Goal: Task Accomplishment & Management: Manage account settings

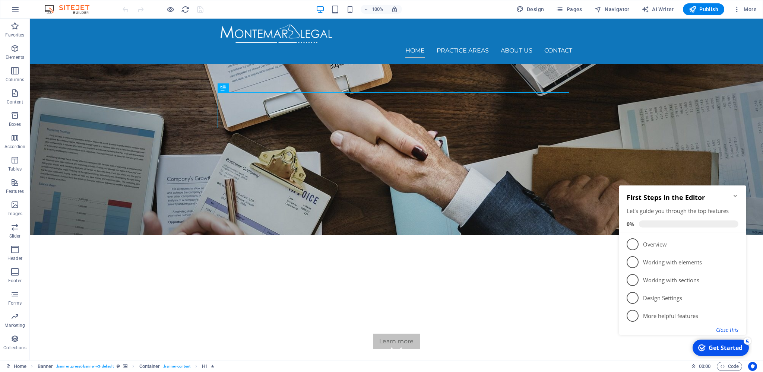
click at [732, 332] on button "Close this" at bounding box center [727, 329] width 22 height 7
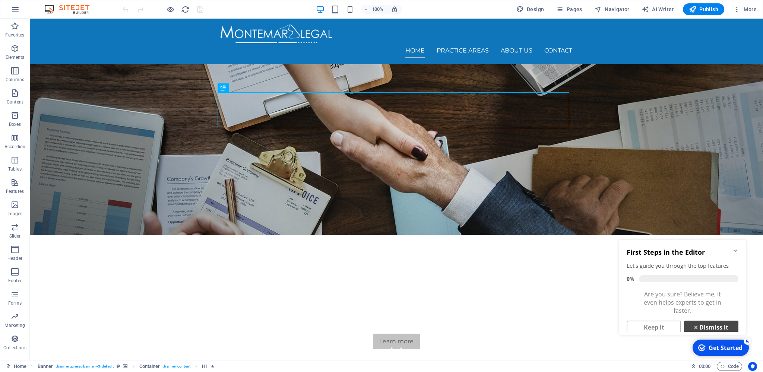
click at [711, 325] on link "× Dismiss it" at bounding box center [711, 327] width 54 height 13
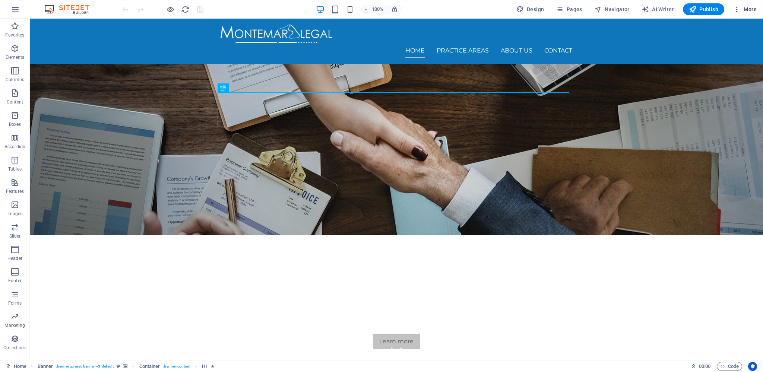
click at [755, 11] on span "More" at bounding box center [744, 9] width 23 height 7
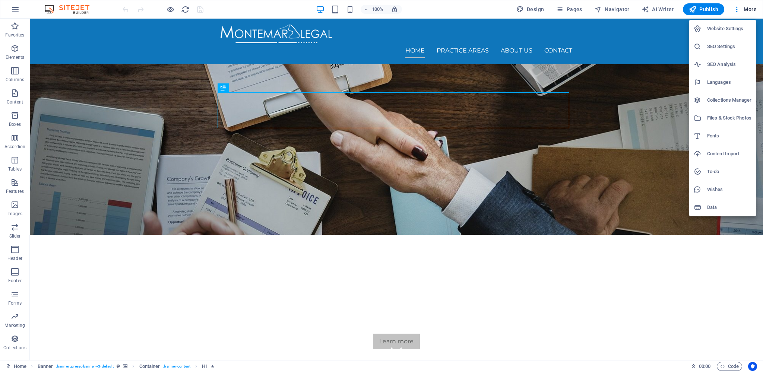
click at [736, 116] on h6 "Files & Stock Photos" at bounding box center [729, 118] width 44 height 9
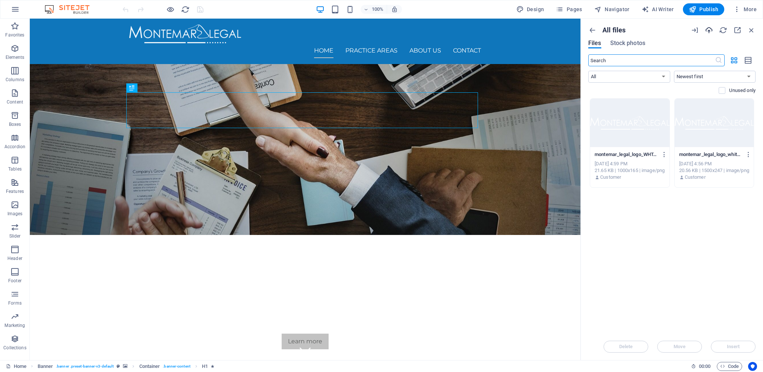
click at [707, 28] on icon "button" at bounding box center [709, 30] width 8 height 8
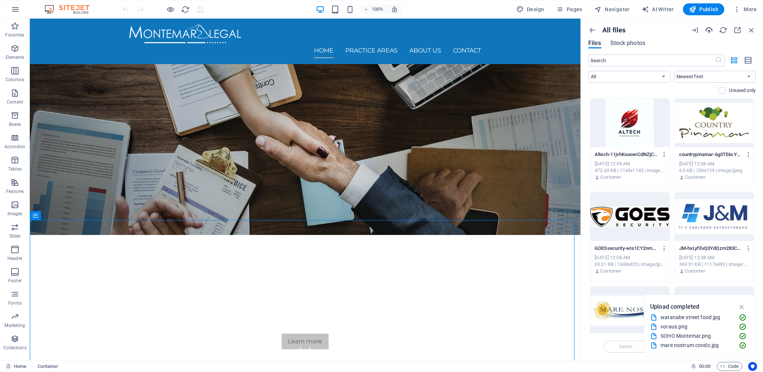
click at [710, 29] on icon "button" at bounding box center [709, 30] width 8 height 8
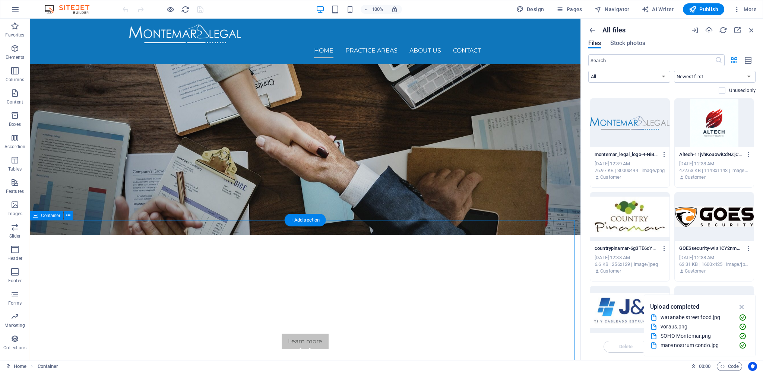
click at [376, 43] on nav "Home Practice Areas About us Contact" at bounding box center [305, 50] width 352 height 15
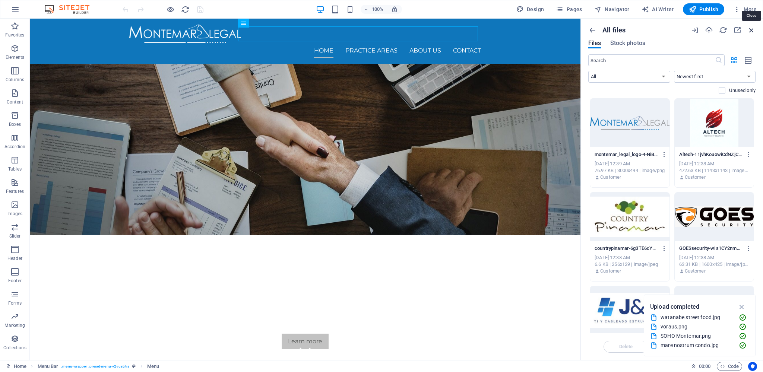
click at [752, 28] on icon "button" at bounding box center [752, 30] width 8 height 8
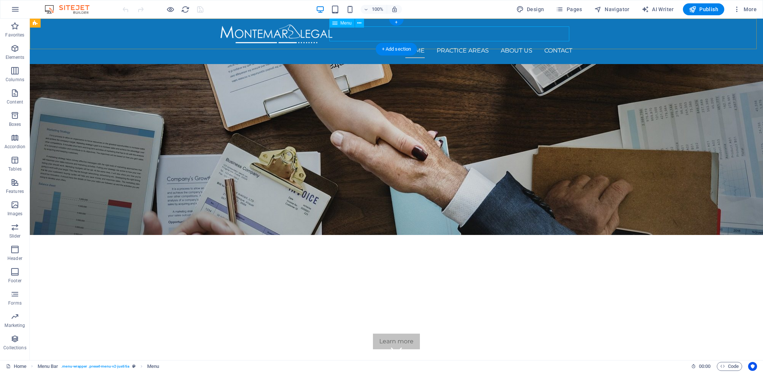
click at [449, 43] on nav "Home Practice Areas About us Contact" at bounding box center [397, 50] width 352 height 15
click at [413, 43] on nav "Home Practice Areas About us Contact" at bounding box center [397, 50] width 352 height 15
click at [360, 22] on icon at bounding box center [359, 23] width 4 height 8
click at [515, 43] on nav "Home Practice Areas About us Contact" at bounding box center [397, 50] width 352 height 15
click at [386, 334] on div "Learn more" at bounding box center [397, 342] width 352 height 16
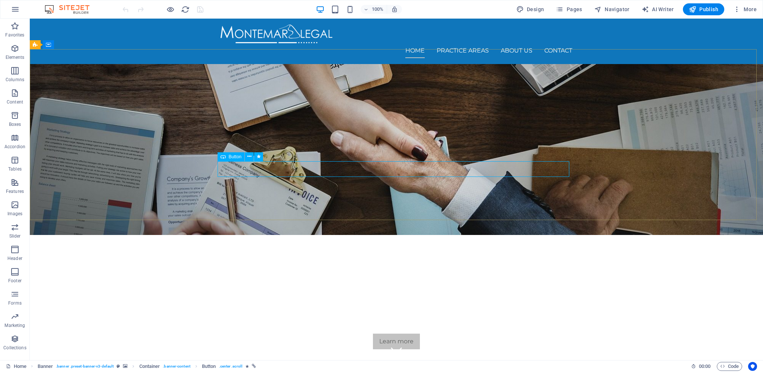
click at [225, 157] on icon at bounding box center [223, 156] width 5 height 9
click at [16, 102] on p "Content" at bounding box center [15, 102] width 16 height 6
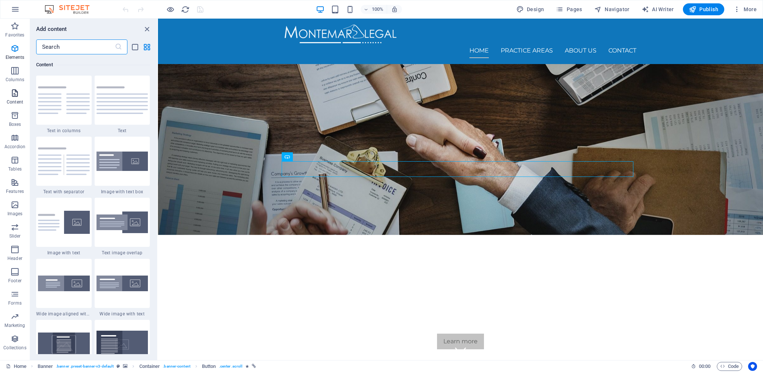
scroll to position [1304, 0]
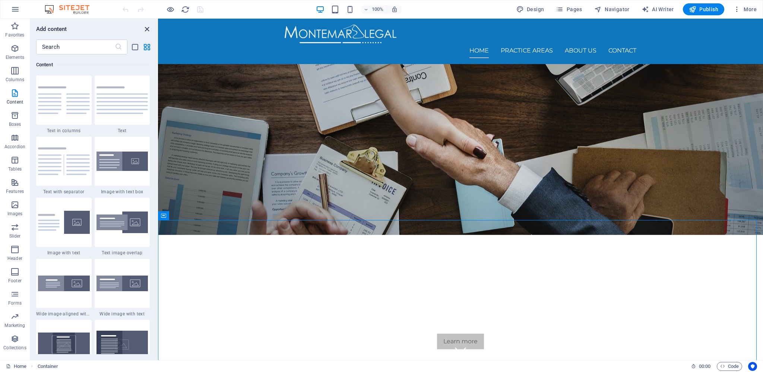
click at [149, 29] on icon "close panel" at bounding box center [147, 29] width 9 height 9
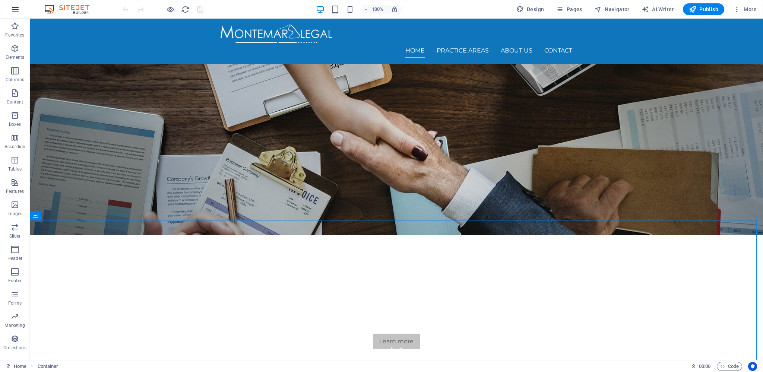
click at [18, 10] on icon "button" at bounding box center [15, 9] width 9 height 9
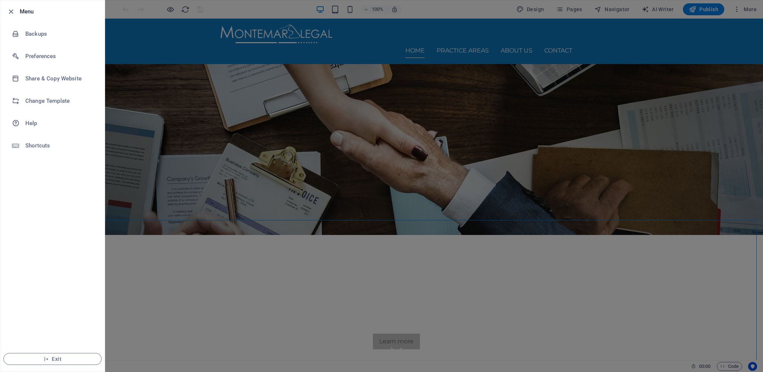
click at [144, 271] on div at bounding box center [381, 186] width 763 height 372
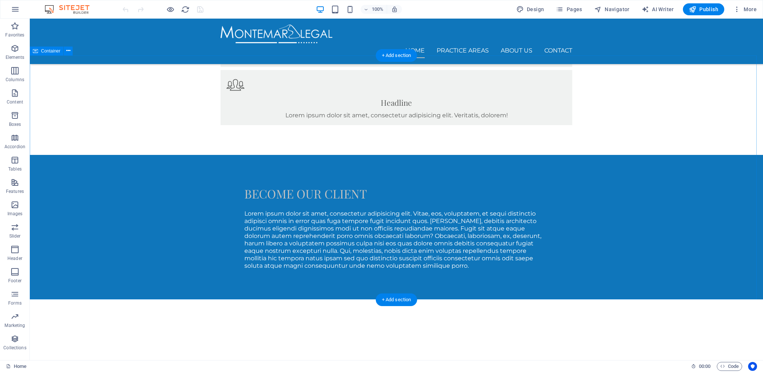
scroll to position [525, 0]
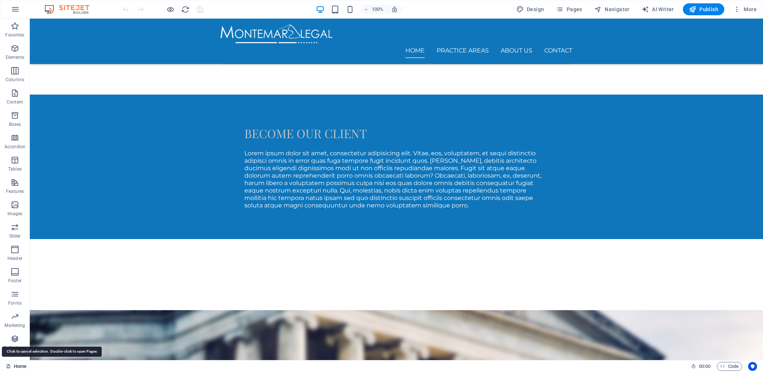
click at [19, 366] on link "Home" at bounding box center [16, 366] width 20 height 9
click at [57, 367] on div "Home" at bounding box center [345, 366] width 679 height 9
click at [41, 368] on div "Home" at bounding box center [345, 366] width 679 height 9
click at [566, 12] on span "Pages" at bounding box center [569, 9] width 26 height 7
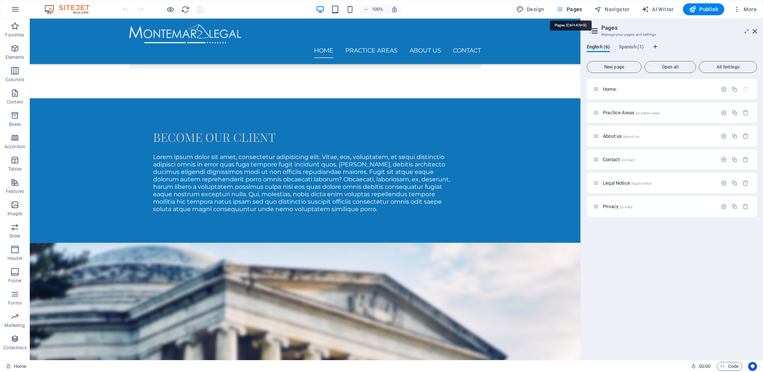
scroll to position [551, 0]
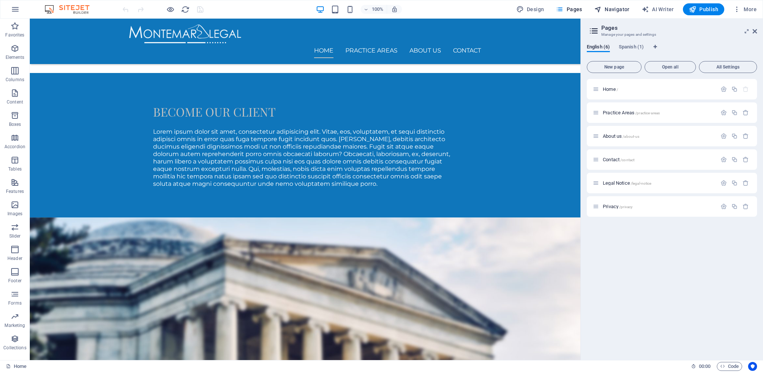
click at [627, 7] on span "Navigator" at bounding box center [611, 9] width 35 height 7
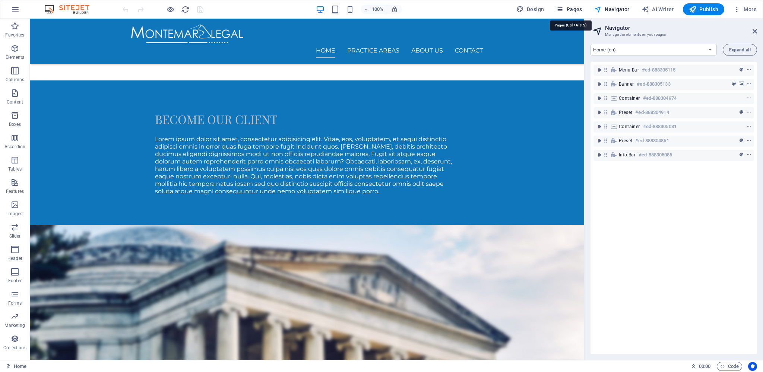
click at [568, 8] on span "Pages" at bounding box center [569, 9] width 26 height 7
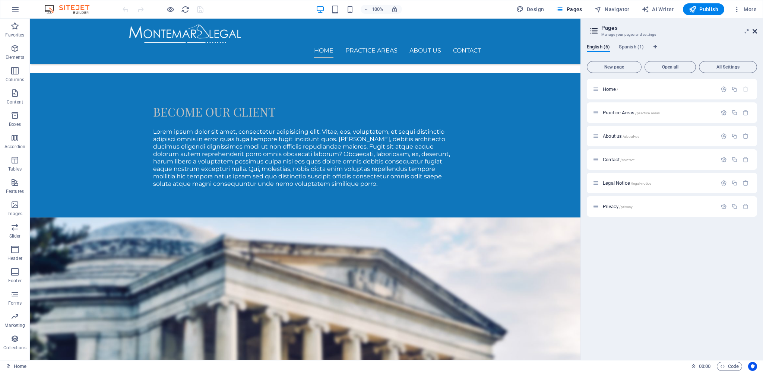
click at [755, 32] on icon at bounding box center [755, 31] width 4 height 6
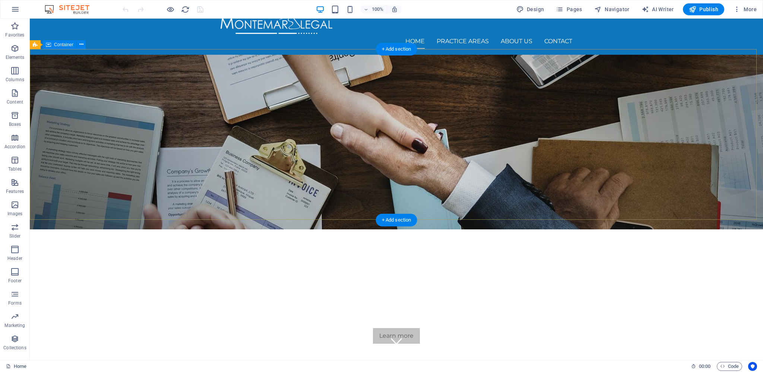
scroll to position [0, 0]
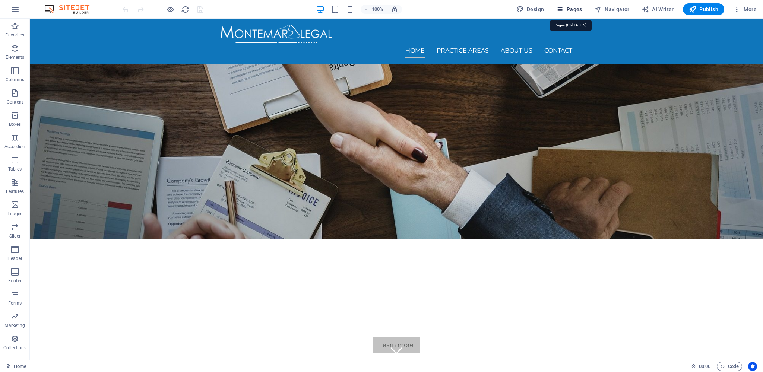
click at [572, 9] on span "Pages" at bounding box center [569, 9] width 26 height 7
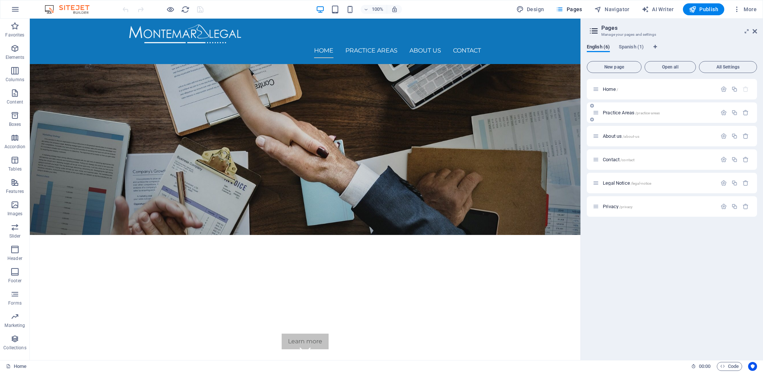
click at [627, 111] on span "Practice Areas /practice-areas" at bounding box center [631, 113] width 57 height 6
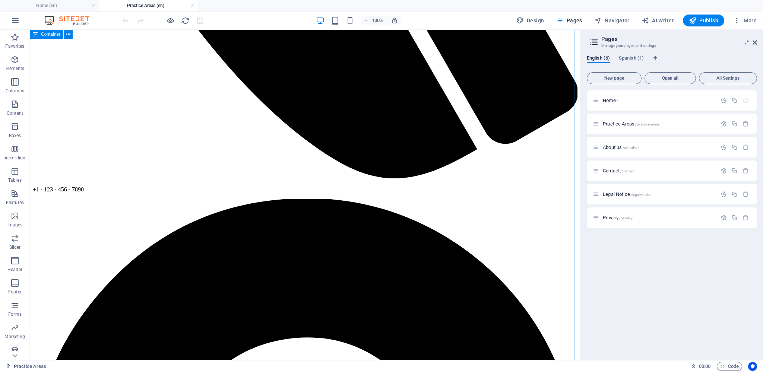
scroll to position [387, 0]
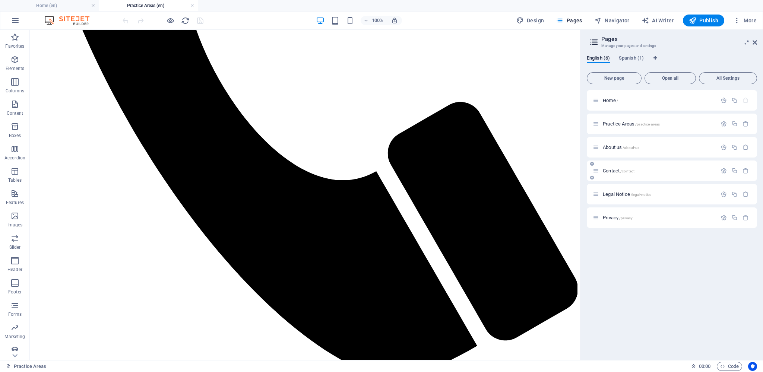
click at [651, 168] on p "Contact /contact" at bounding box center [659, 170] width 112 height 5
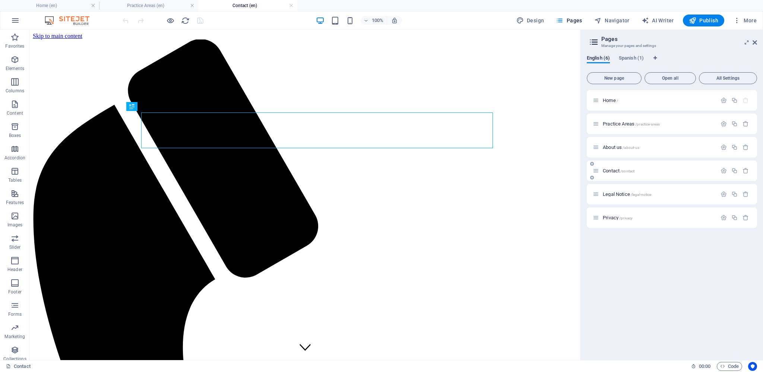
scroll to position [0, 0]
click at [651, 168] on p "Contact /contact" at bounding box center [659, 170] width 112 height 5
click at [658, 149] on p "About us /about-us" at bounding box center [659, 147] width 112 height 5
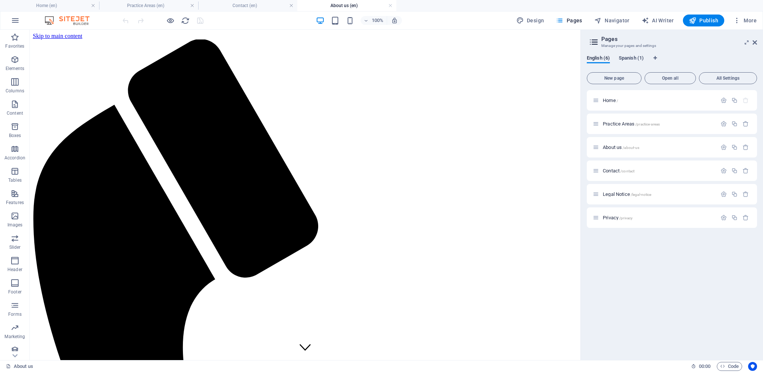
click at [627, 59] on span "Spanish (1)" at bounding box center [631, 59] width 25 height 10
click at [736, 125] on span "Translate" at bounding box center [738, 124] width 19 height 6
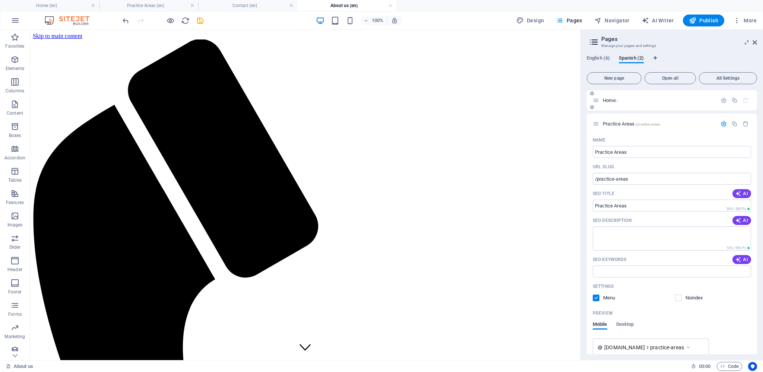
click at [660, 106] on div "Home /" at bounding box center [672, 100] width 170 height 20
click at [634, 102] on p "Home /" at bounding box center [659, 100] width 112 height 5
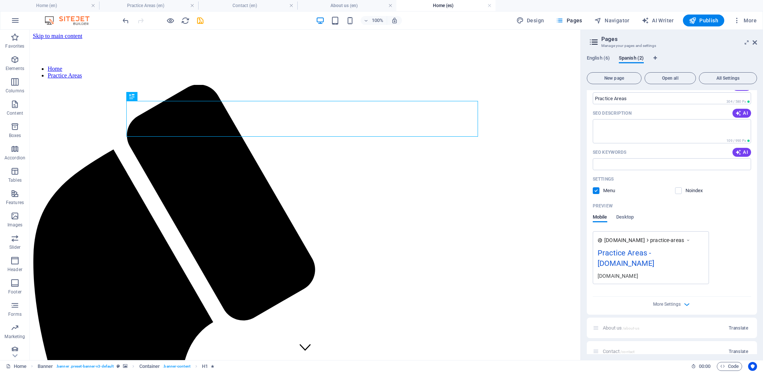
scroll to position [136, 0]
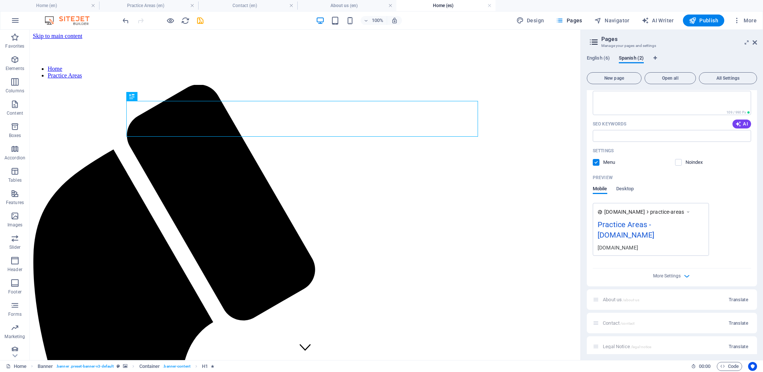
click at [684, 298] on div "About us /about-us Translate" at bounding box center [672, 300] width 170 height 20
click at [610, 300] on div "About us /about-us Translate" at bounding box center [672, 300] width 170 height 20
click at [599, 297] on div "About us /about-us Translate" at bounding box center [672, 300] width 170 height 20
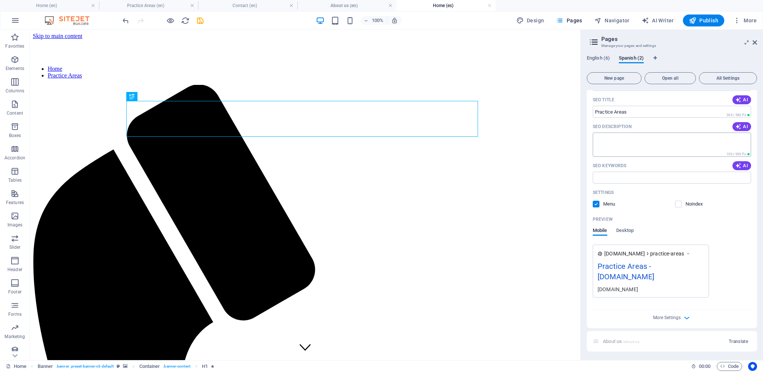
scroll to position [0, 0]
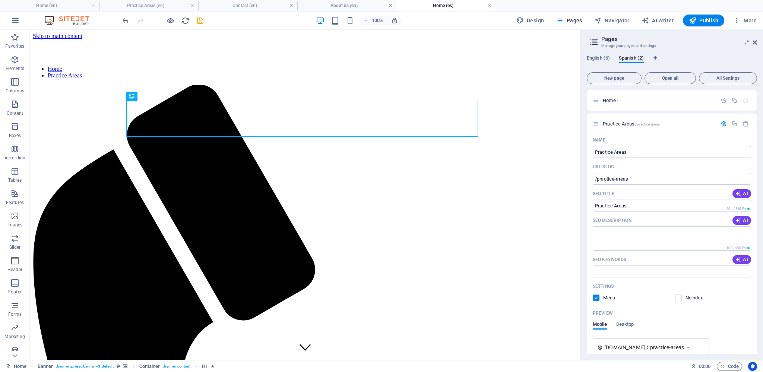
click at [721, 124] on icon "button" at bounding box center [724, 124] width 6 height 6
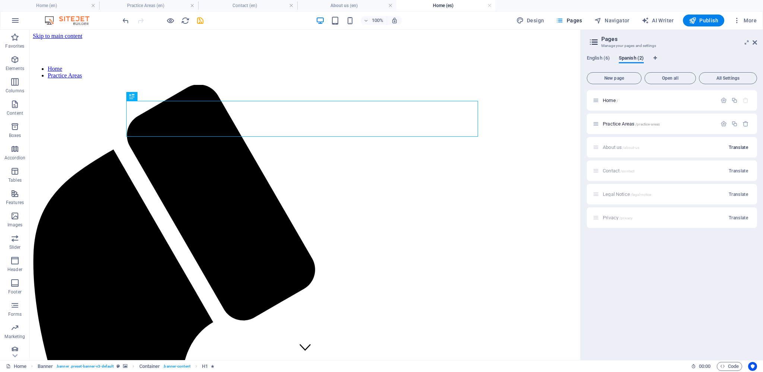
click at [739, 149] on span "Translate" at bounding box center [738, 148] width 19 height 6
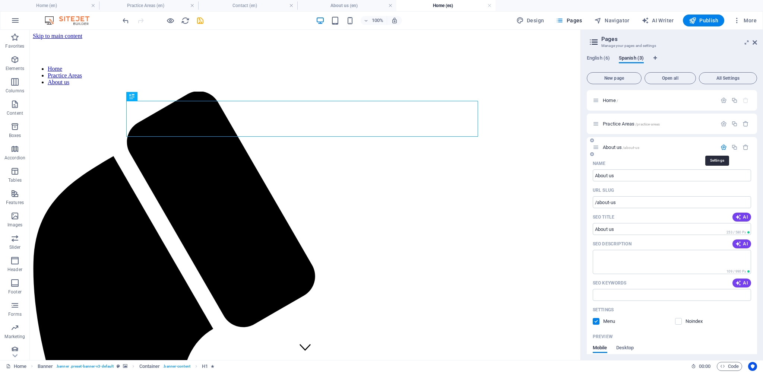
click at [721, 147] on icon "button" at bounding box center [724, 147] width 6 height 6
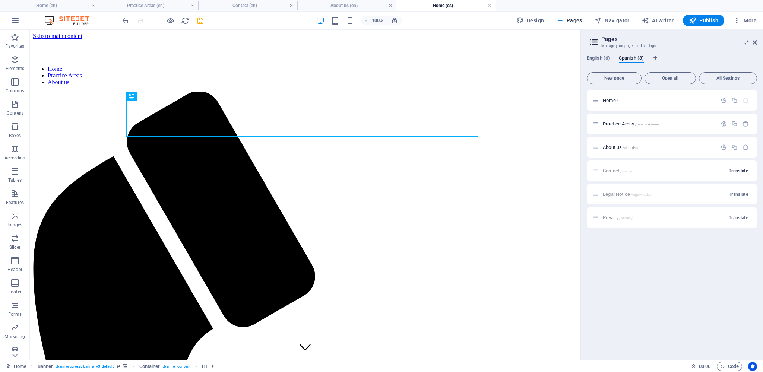
click at [735, 172] on span "Translate" at bounding box center [738, 171] width 19 height 6
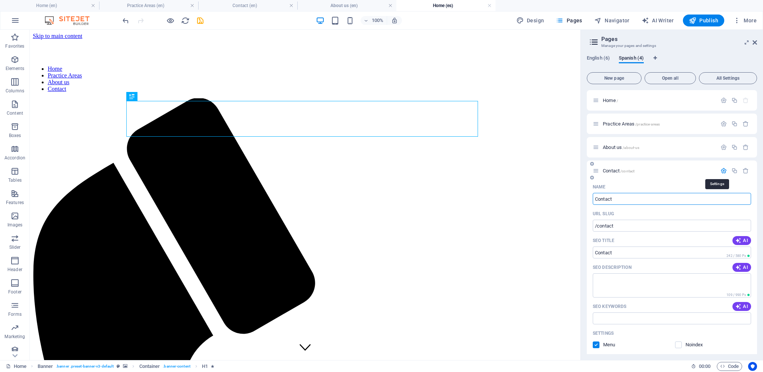
click at [721, 172] on icon "button" at bounding box center [724, 171] width 6 height 6
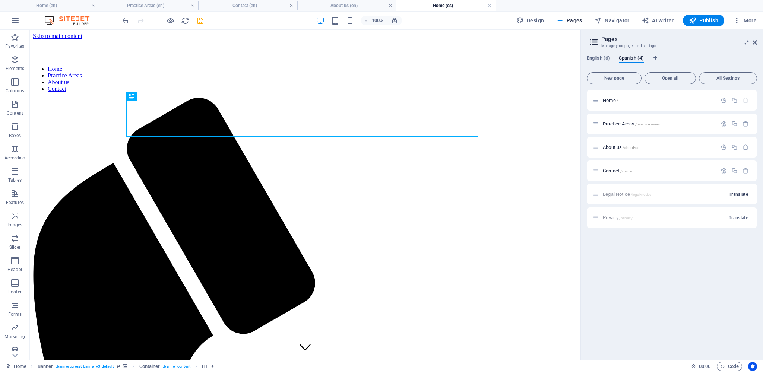
click at [735, 196] on span "Translate" at bounding box center [738, 195] width 19 height 6
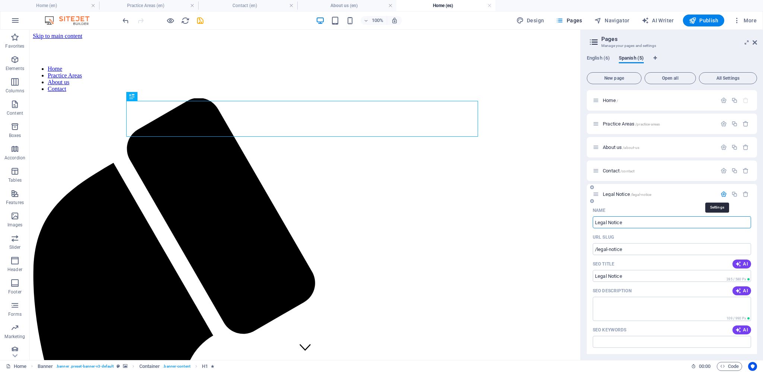
click at [721, 194] on icon "button" at bounding box center [724, 194] width 6 height 6
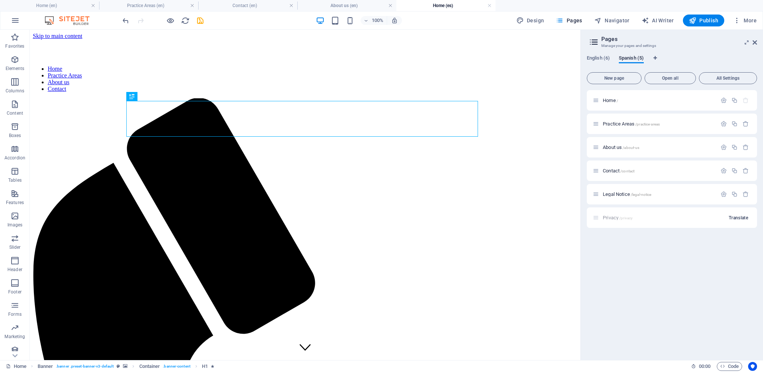
click at [739, 222] on button "Translate" at bounding box center [738, 218] width 25 height 12
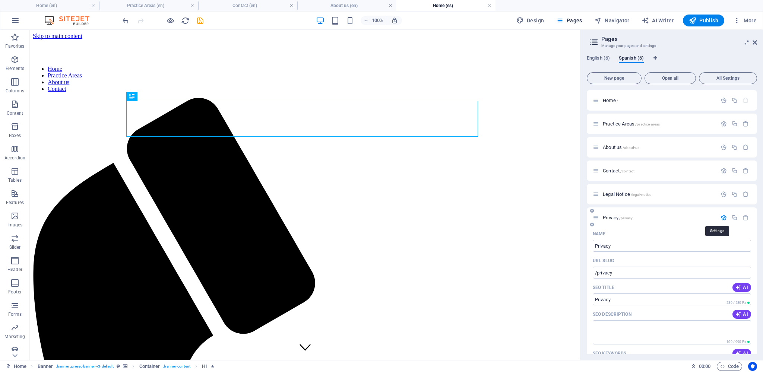
click at [721, 219] on icon "button" at bounding box center [724, 218] width 6 height 6
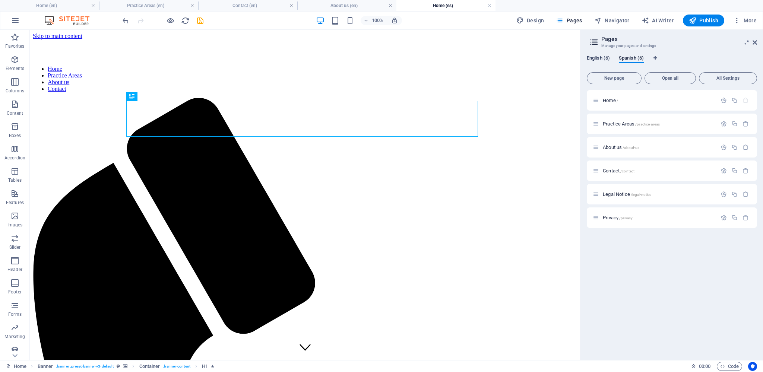
click at [602, 57] on span "English (6)" at bounding box center [598, 59] width 23 height 10
click at [637, 57] on span "Spanish (6)" at bounding box center [631, 59] width 25 height 10
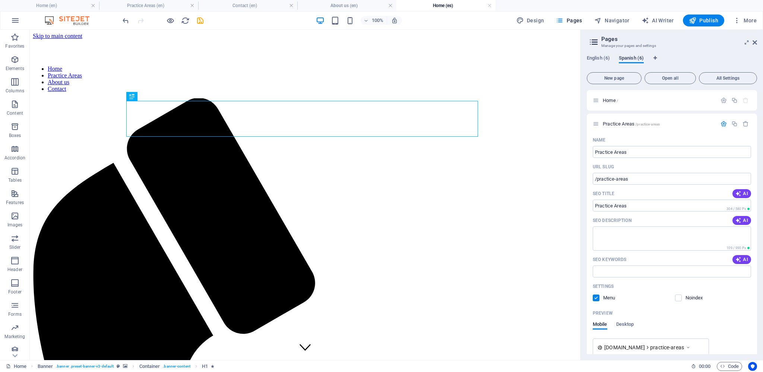
scroll to position [1155, 0]
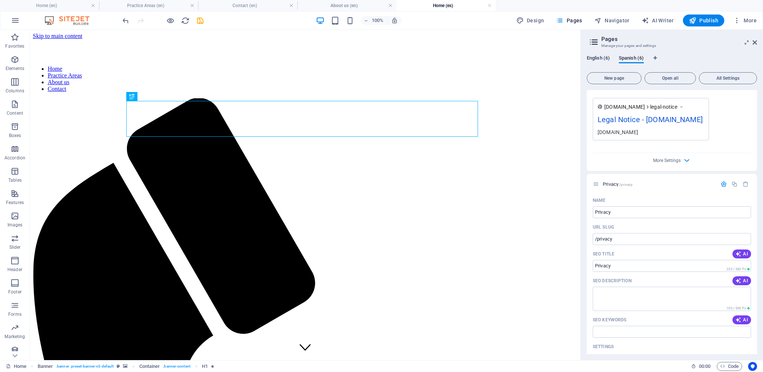
click at [597, 60] on span "English (6)" at bounding box center [598, 59] width 23 height 10
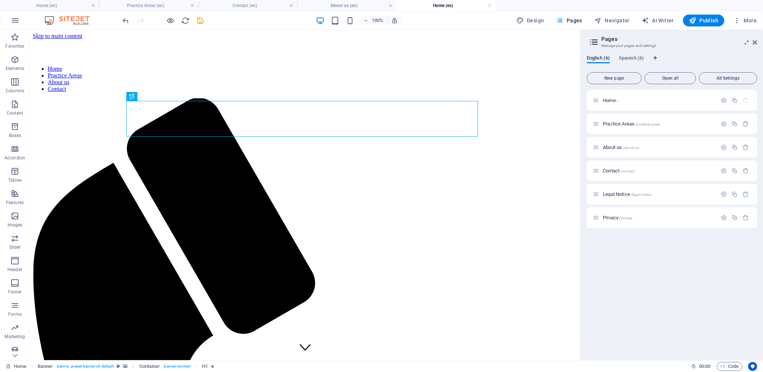
click at [598, 58] on span "English (6)" at bounding box center [598, 59] width 23 height 10
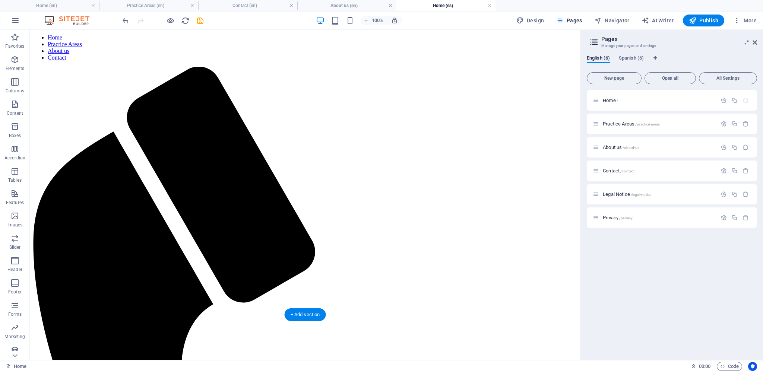
scroll to position [0, 0]
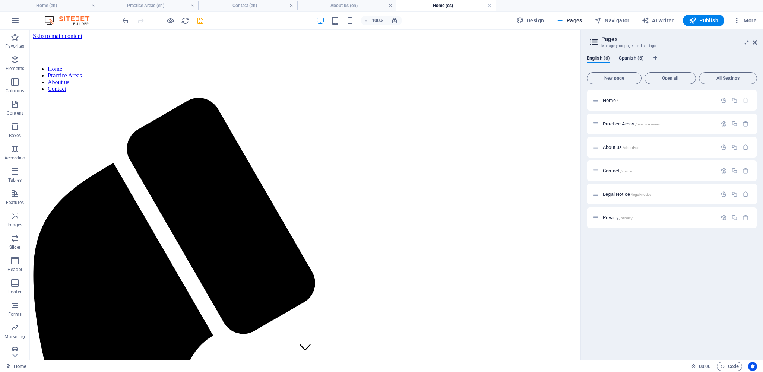
click at [636, 59] on span "Spanish (6)" at bounding box center [631, 59] width 25 height 10
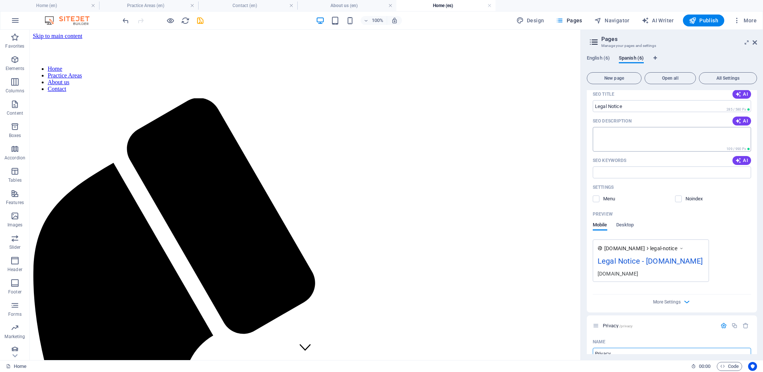
scroll to position [878, 0]
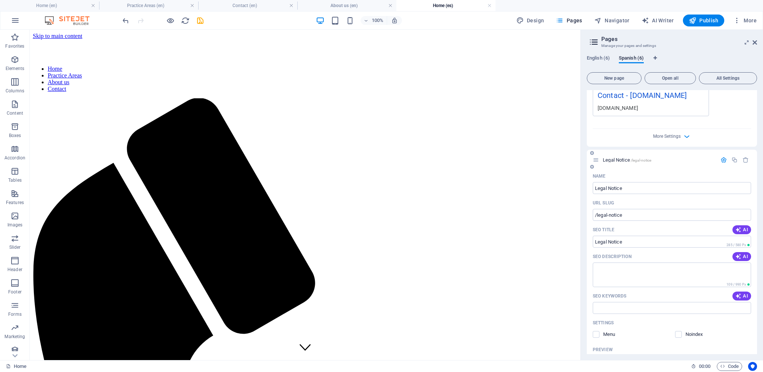
click at [721, 162] on icon "button" at bounding box center [724, 160] width 6 height 6
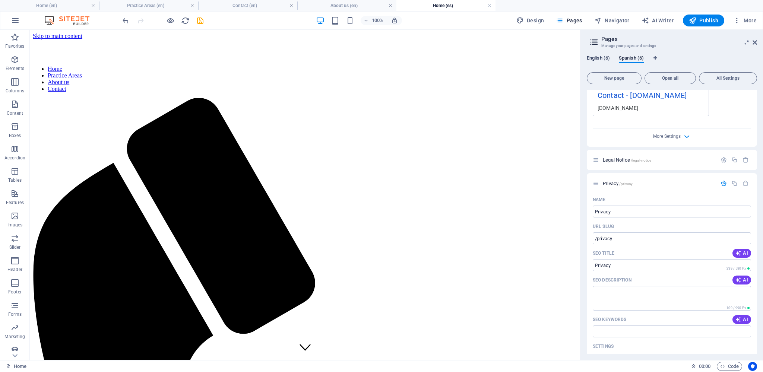
click at [598, 59] on span "English (6)" at bounding box center [598, 59] width 23 height 10
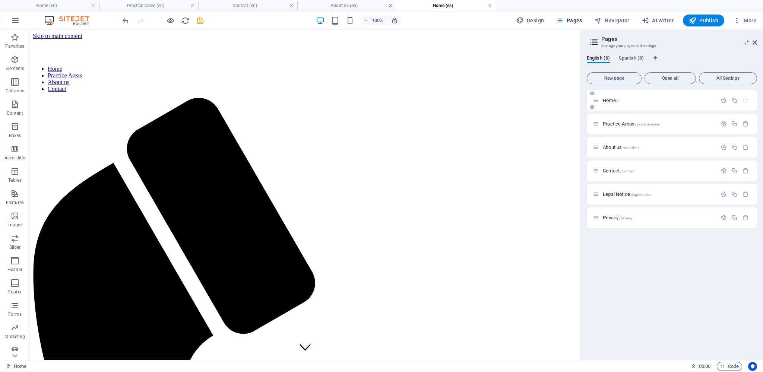
click at [653, 102] on p "Home /" at bounding box center [659, 100] width 112 height 5
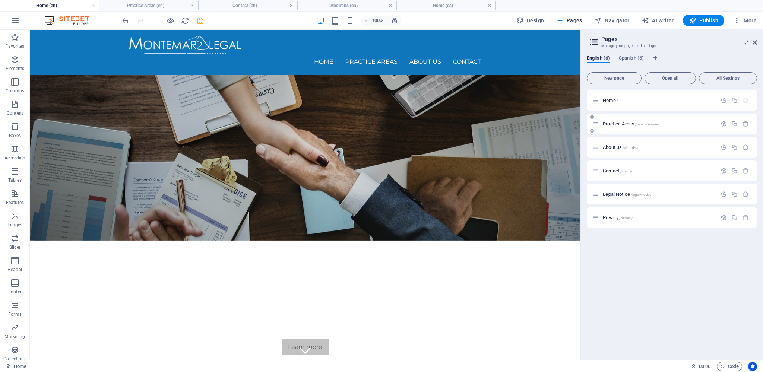
click at [664, 126] on p "Practice Areas /practice-areas" at bounding box center [659, 123] width 112 height 5
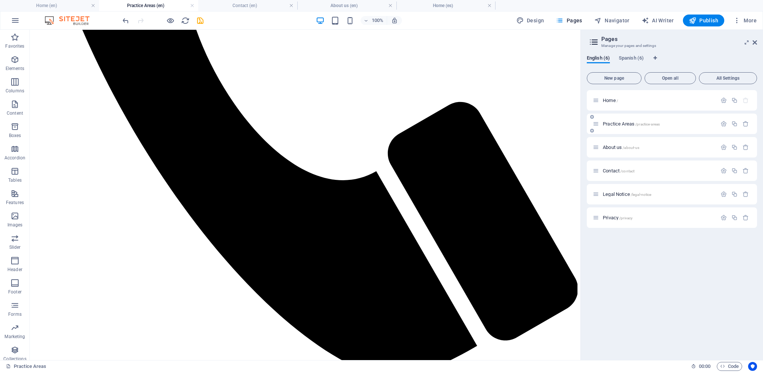
scroll to position [387, 0]
click at [664, 153] on div "About us /about-us" at bounding box center [672, 147] width 170 height 20
click at [655, 104] on div "Home /" at bounding box center [655, 100] width 124 height 9
click at [637, 106] on div "Home /" at bounding box center [672, 100] width 170 height 20
click at [607, 99] on span "Home /" at bounding box center [610, 101] width 15 height 6
